Goal: Communication & Community: Answer question/provide support

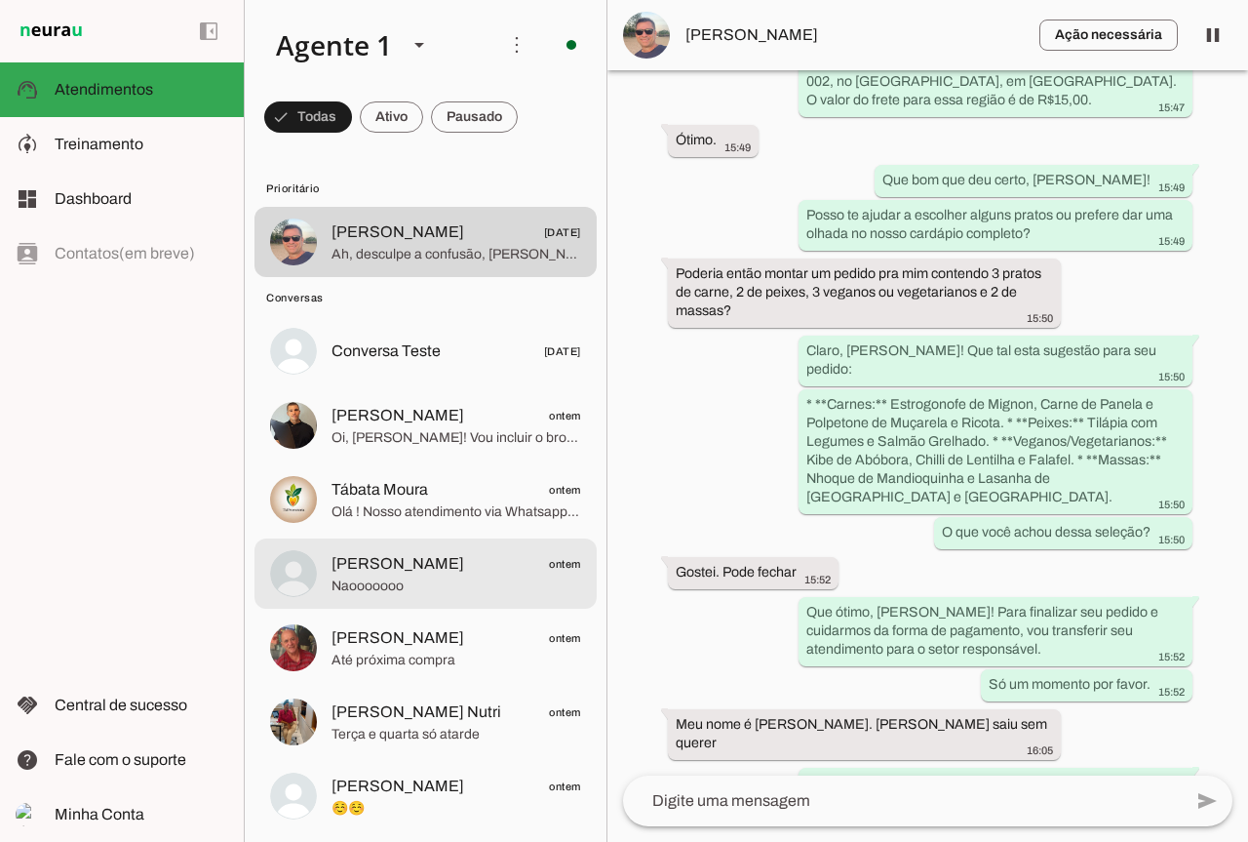
click at [497, 567] on span "[PERSON_NAME] ontem" at bounding box center [457, 564] width 250 height 24
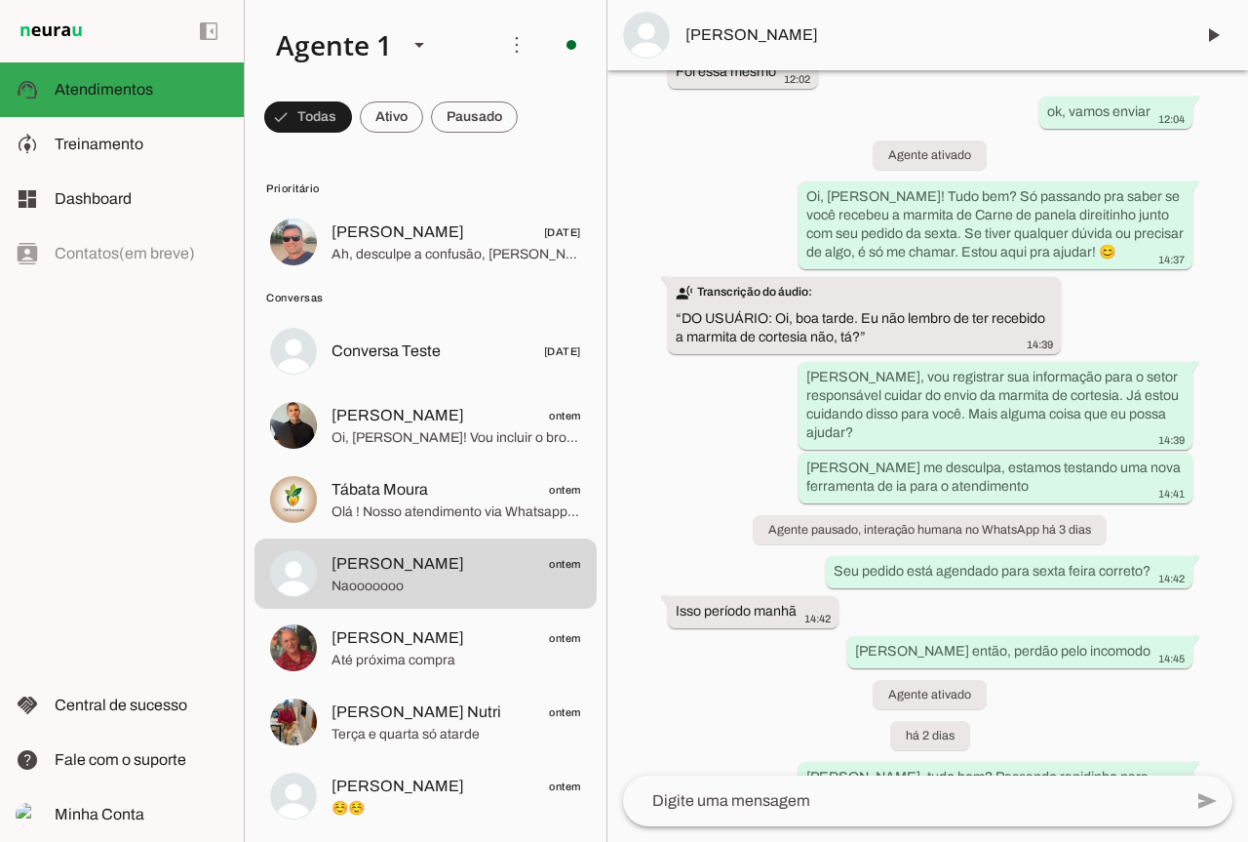
scroll to position [1843, 0]
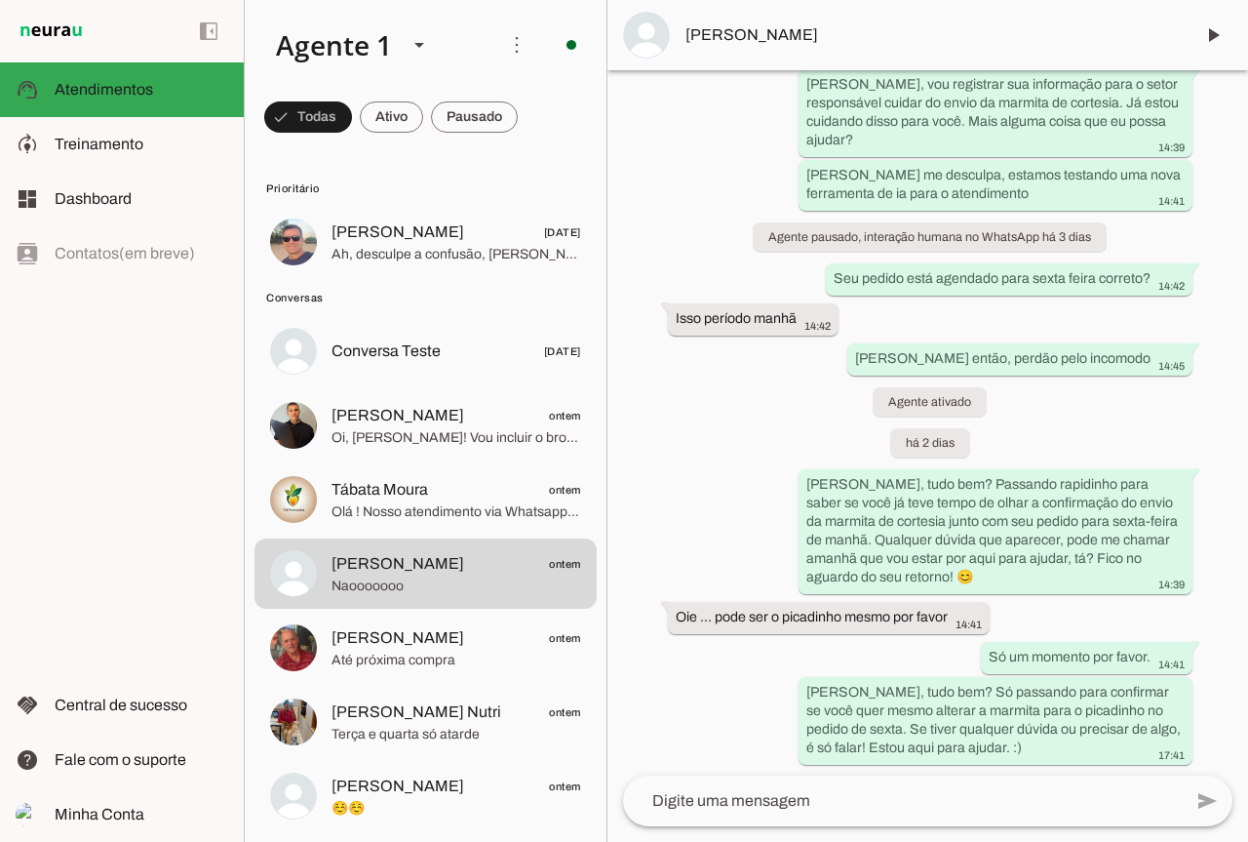
click at [611, 596] on div "há 16 dias Oiii, tudo bem? 12:17 A sua opinião faz toda a diferença pra nós — e…" at bounding box center [928, 422] width 641 height 705
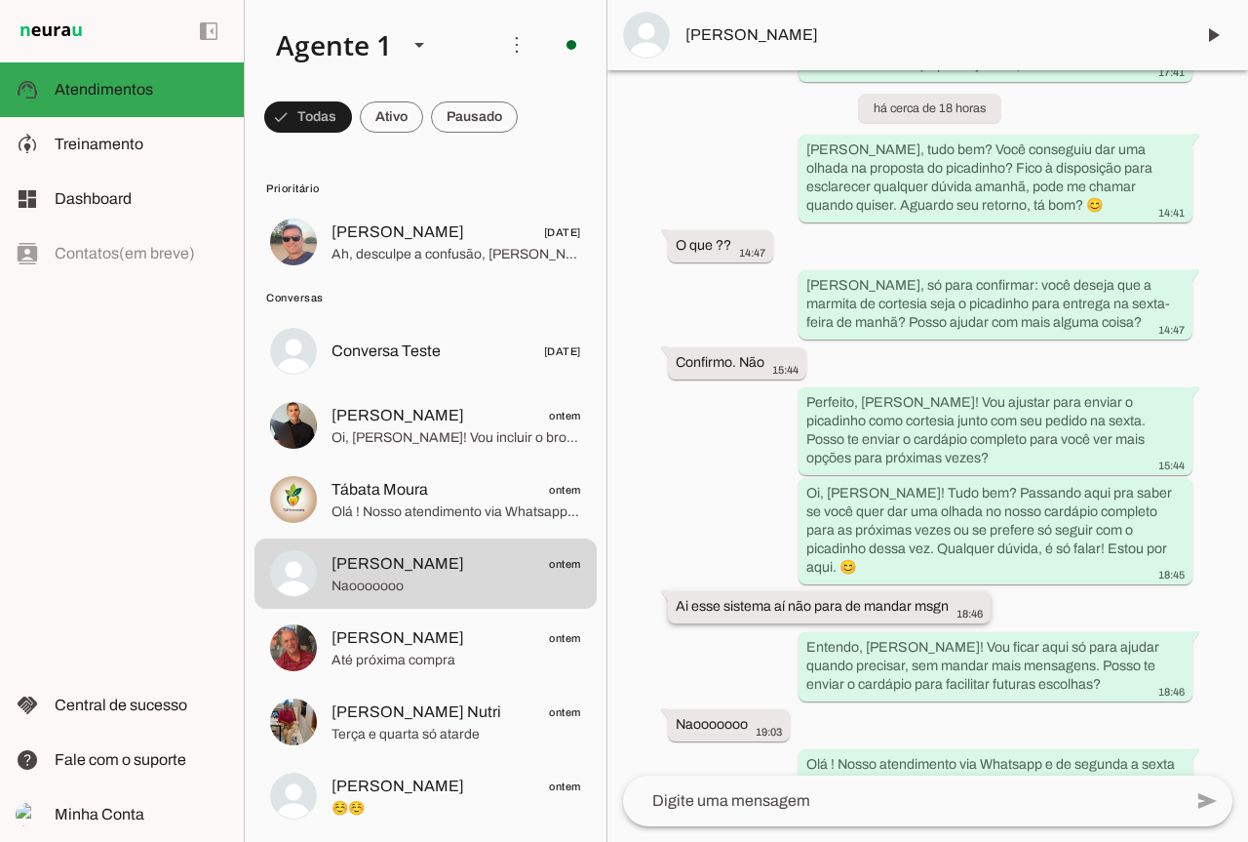
scroll to position [2721, 0]
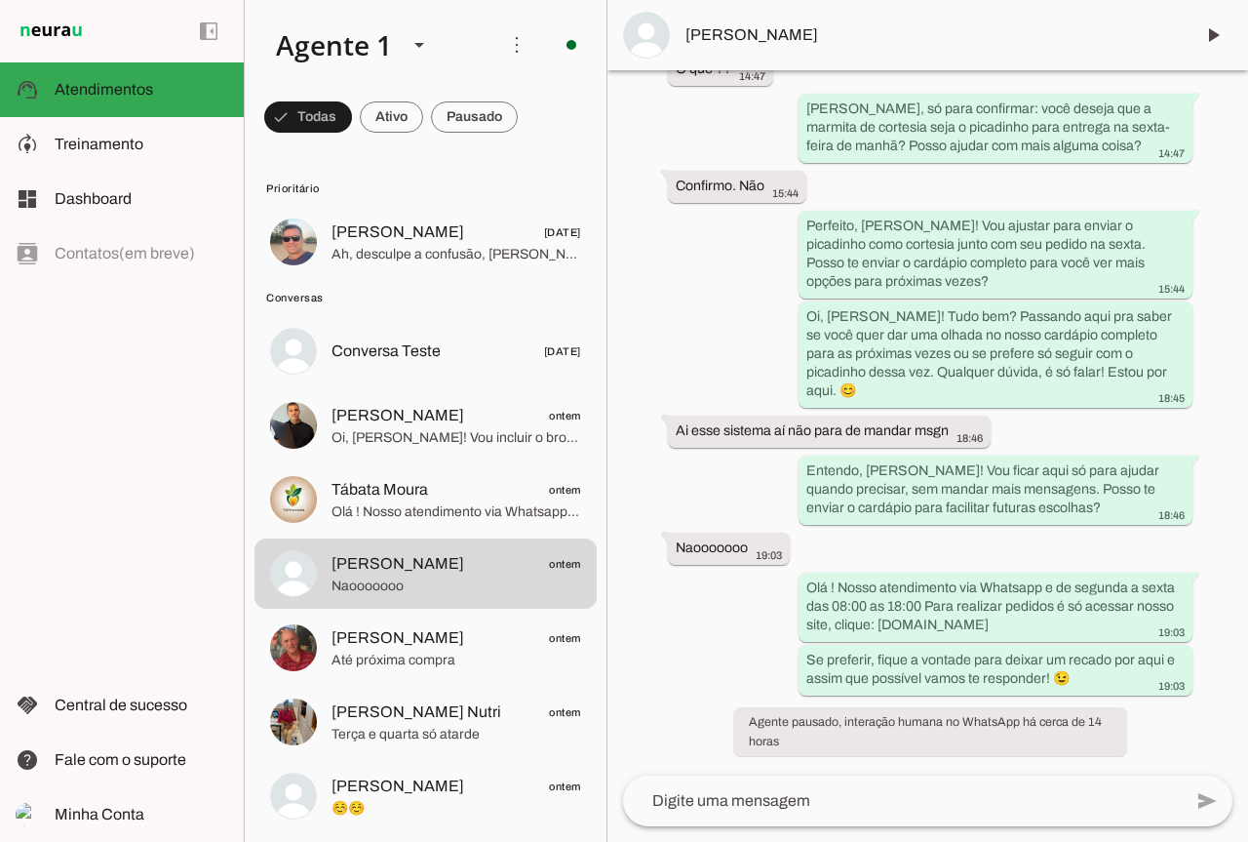
click at [777, 793] on textarea at bounding box center [902, 800] width 559 height 23
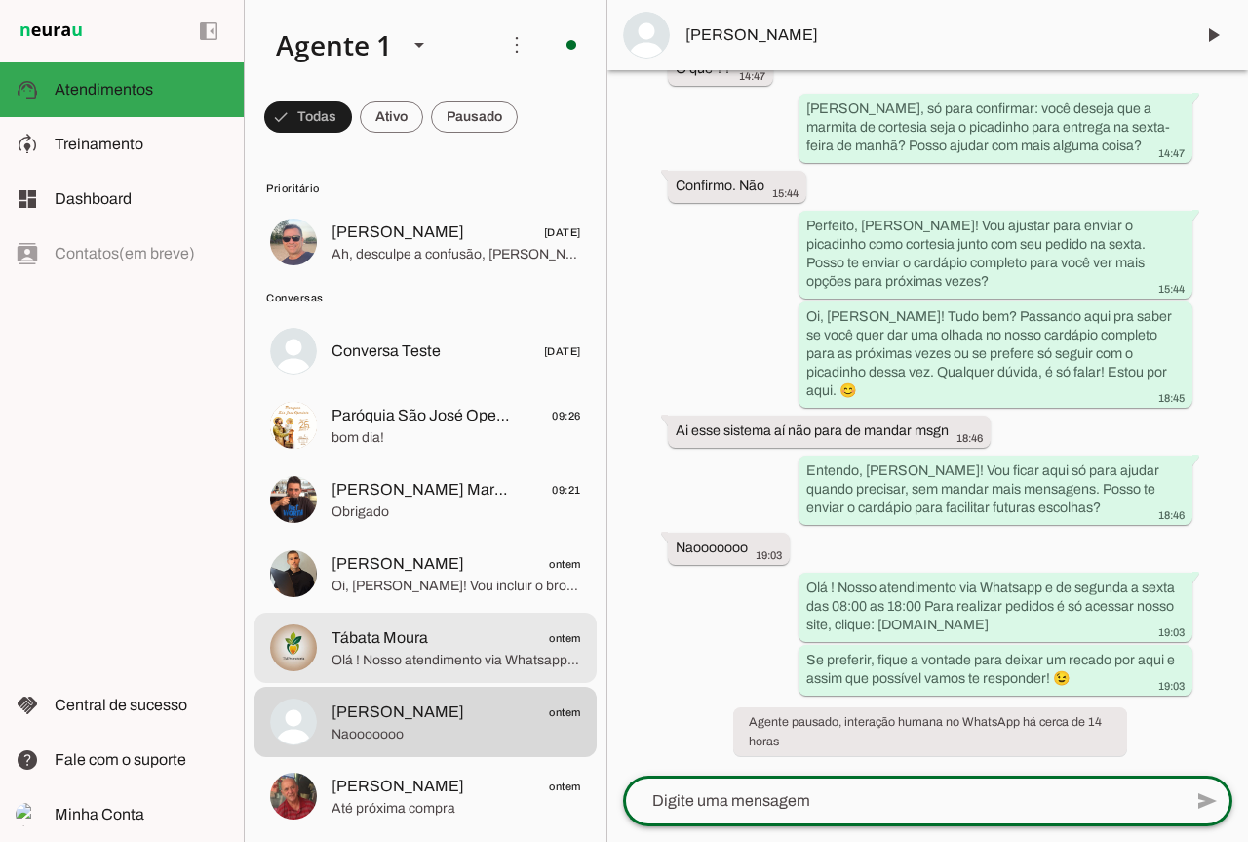
scroll to position [195, 0]
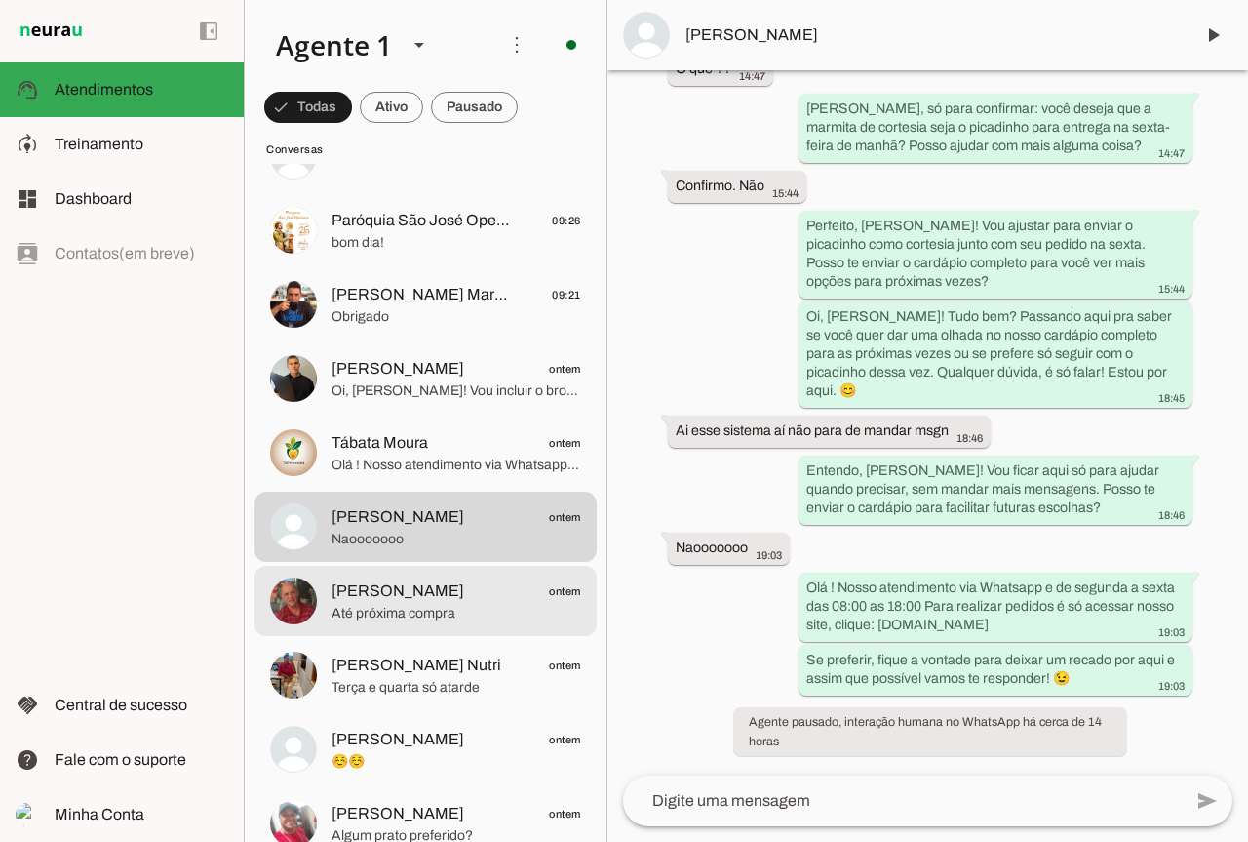
click at [427, 600] on span "[PERSON_NAME]" at bounding box center [398, 590] width 133 height 23
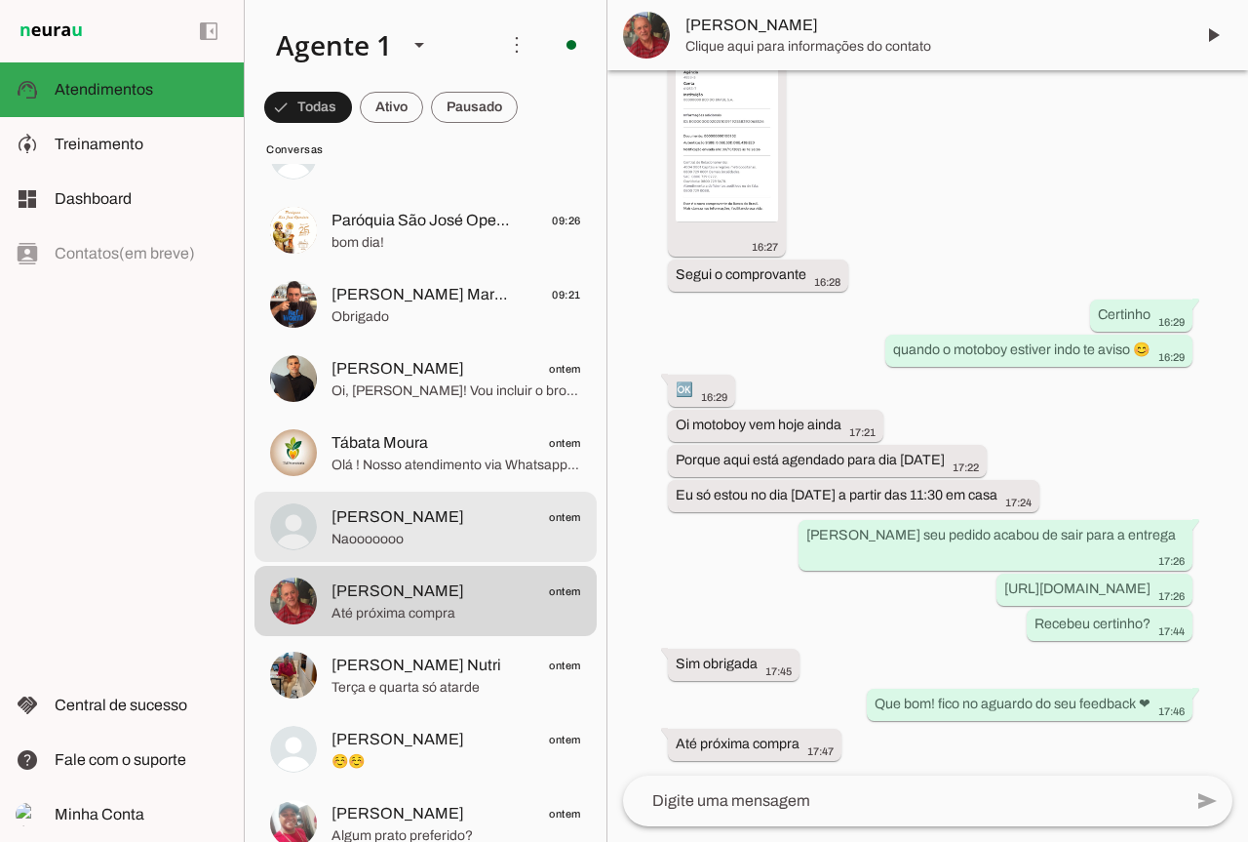
drag, startPoint x: 406, startPoint y: 511, endPoint x: 526, endPoint y: 90, distance: 438.0
click at [406, 510] on span "[PERSON_NAME]" at bounding box center [398, 516] width 133 height 23
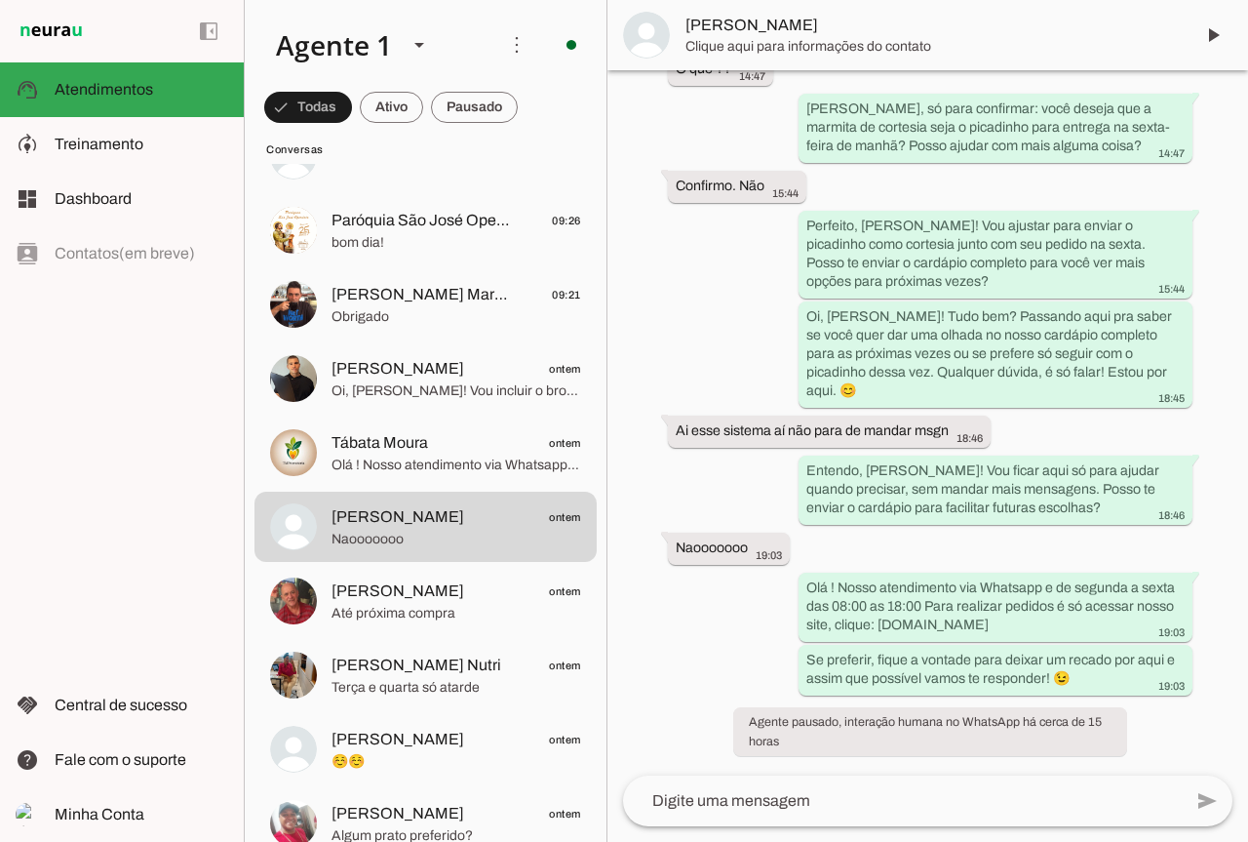
scroll to position [2721, 0]
